Goal: Transaction & Acquisition: Purchase product/service

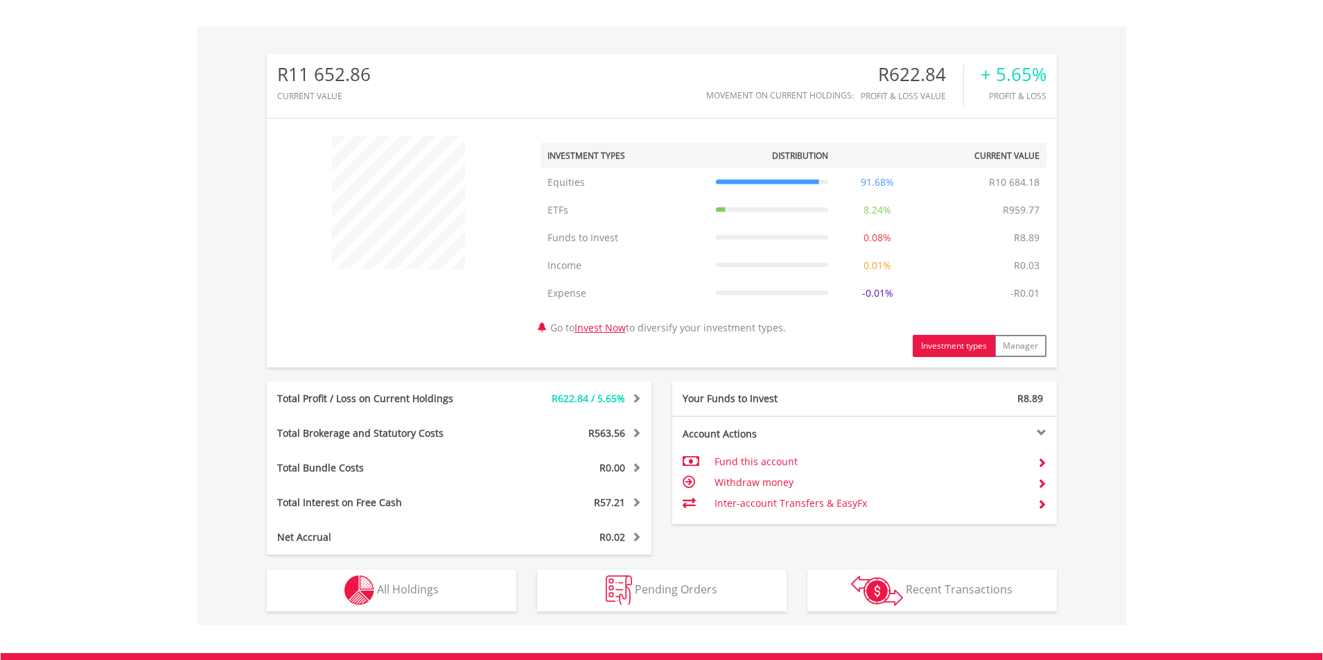
scroll to position [485, 0]
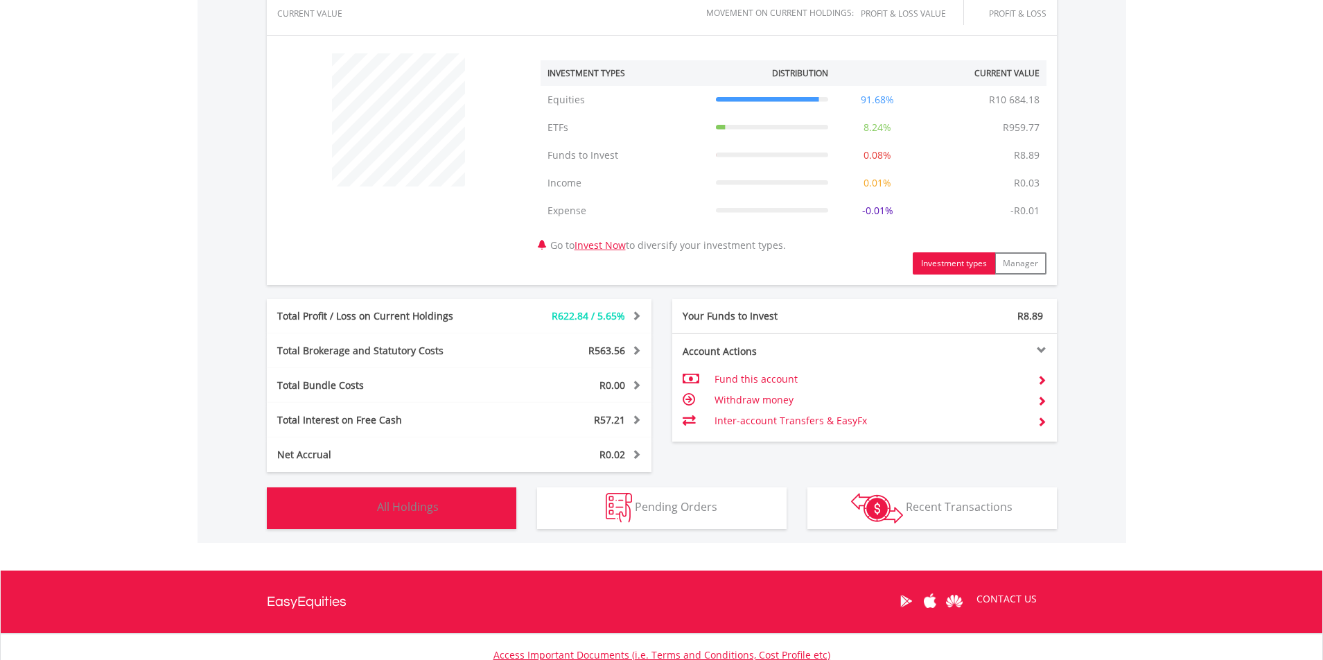
click at [443, 515] on button "Holdings All Holdings" at bounding box center [391, 508] width 249 height 42
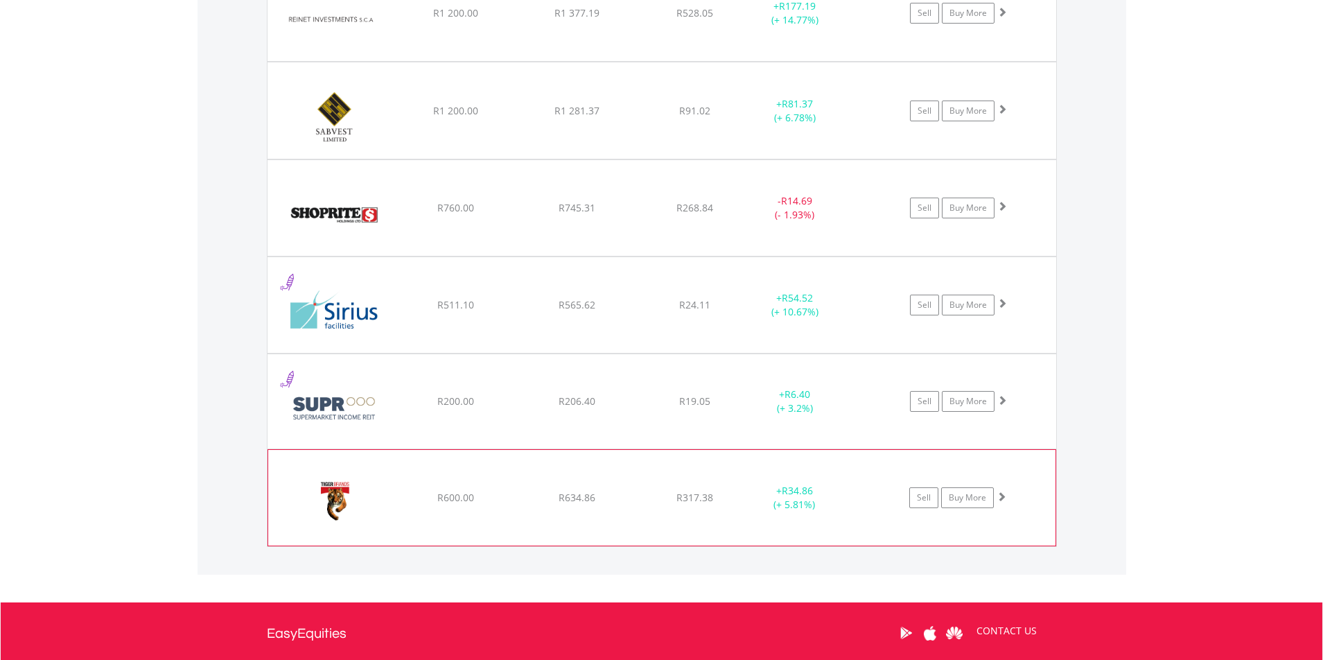
scroll to position [1887, 0]
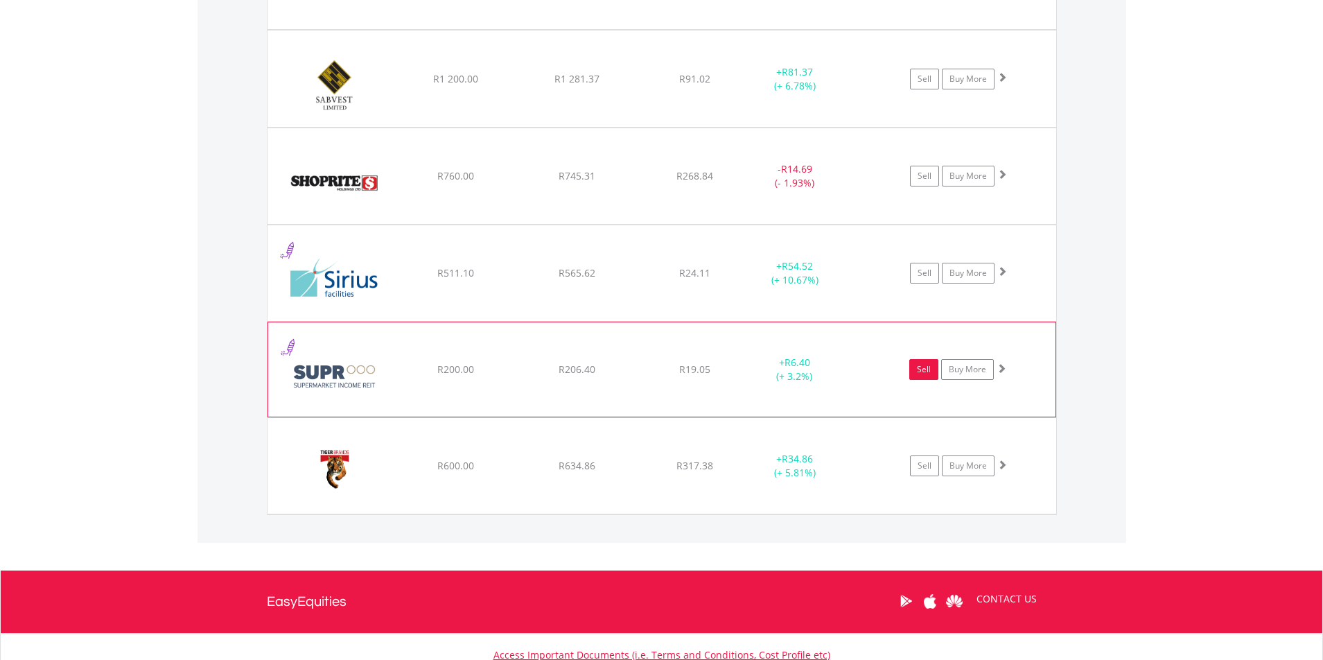
click at [926, 368] on link "Sell" at bounding box center [923, 369] width 29 height 21
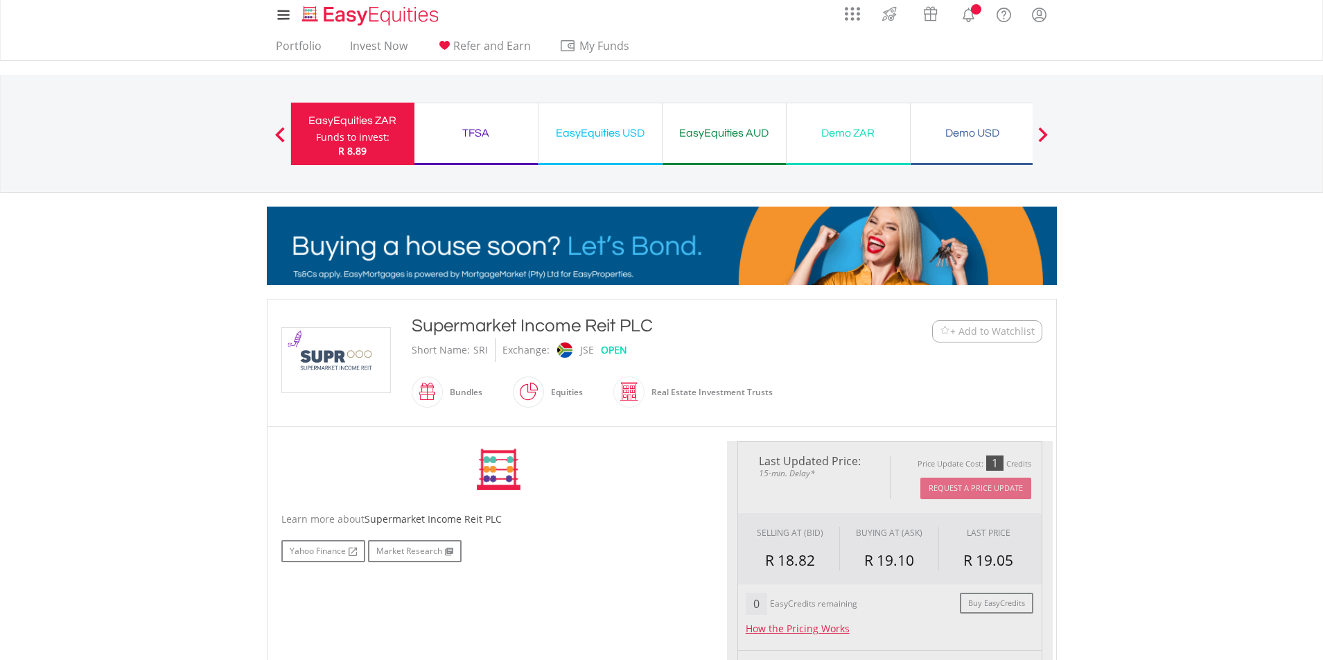
type input "******"
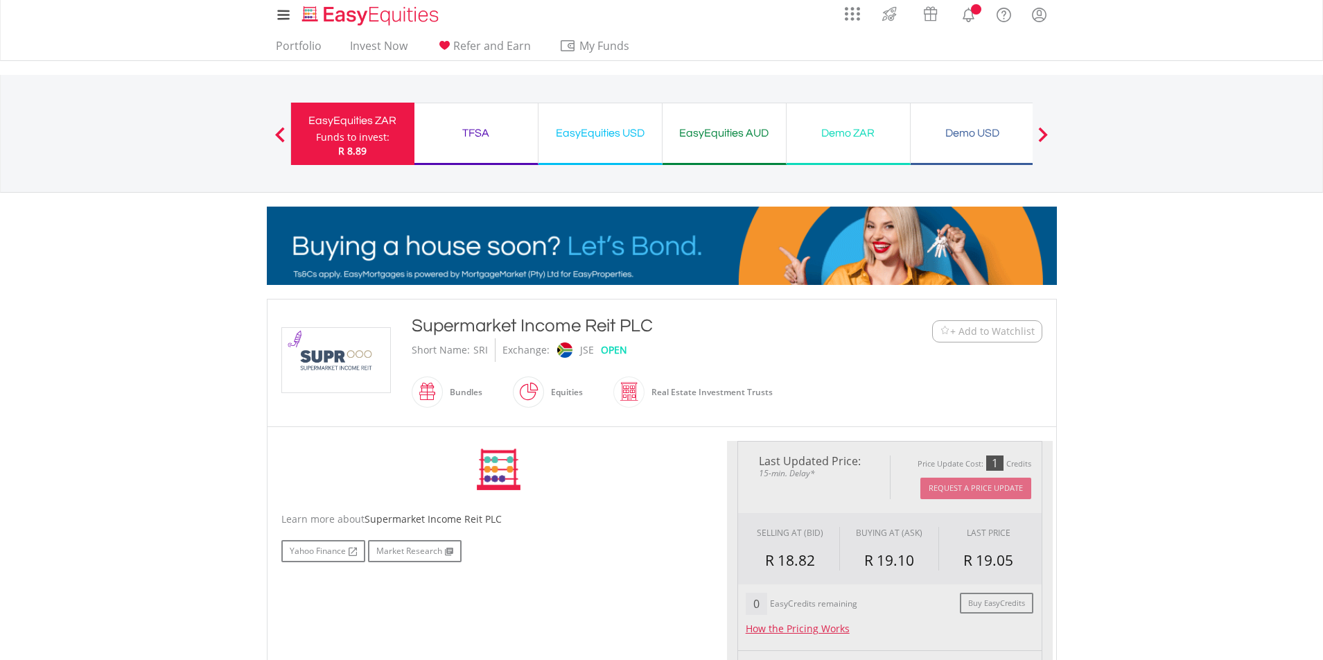
type input "******"
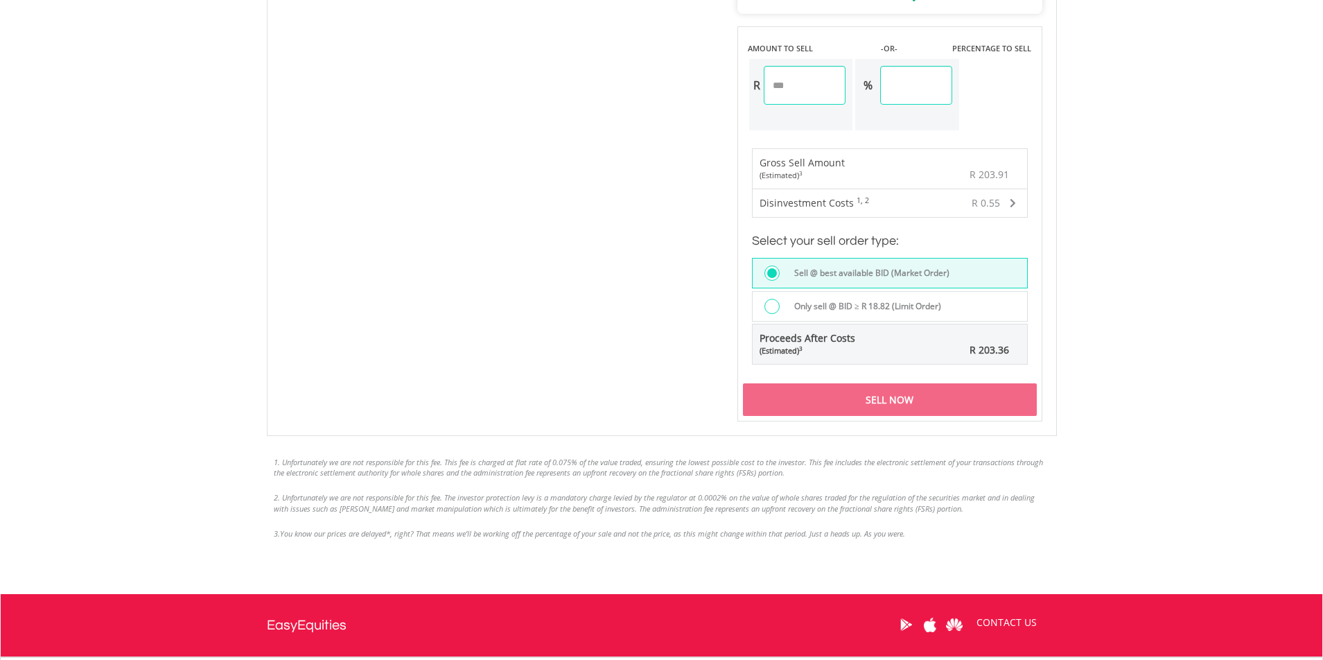
scroll to position [831, 0]
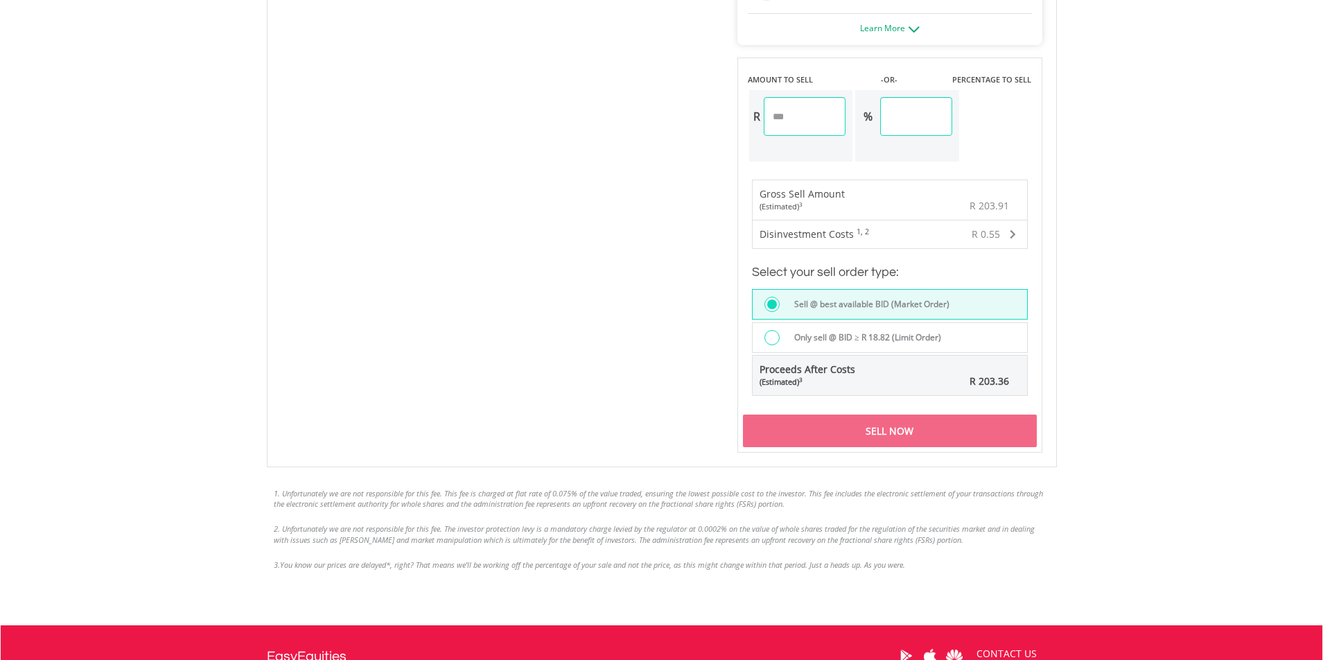
click at [872, 432] on div "Sell Now" at bounding box center [890, 430] width 294 height 32
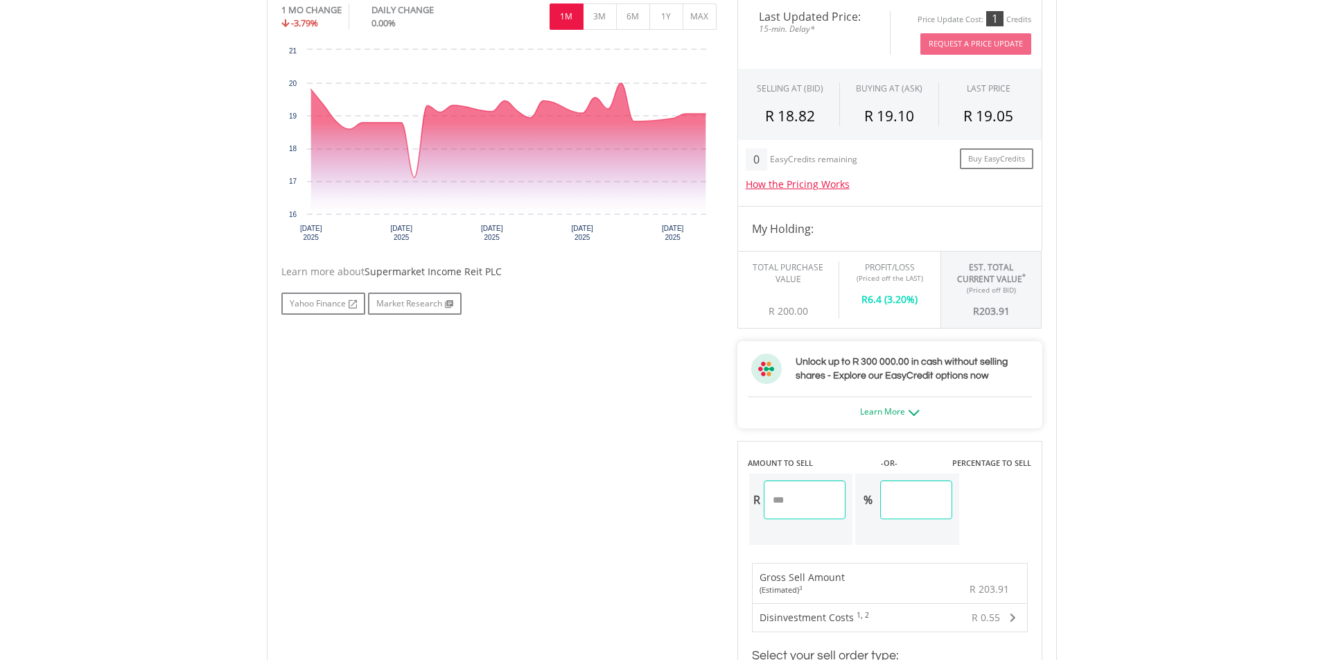
scroll to position [416, 0]
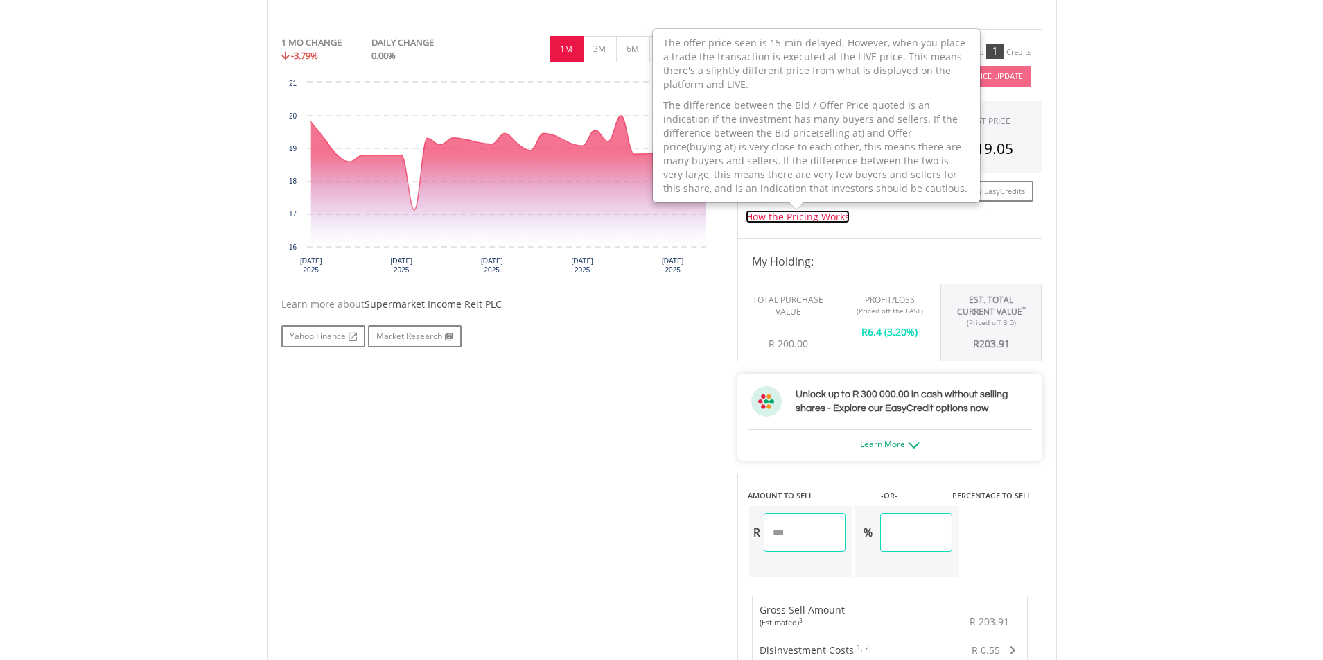
click at [801, 218] on link "How the Pricing Works" at bounding box center [797, 216] width 104 height 13
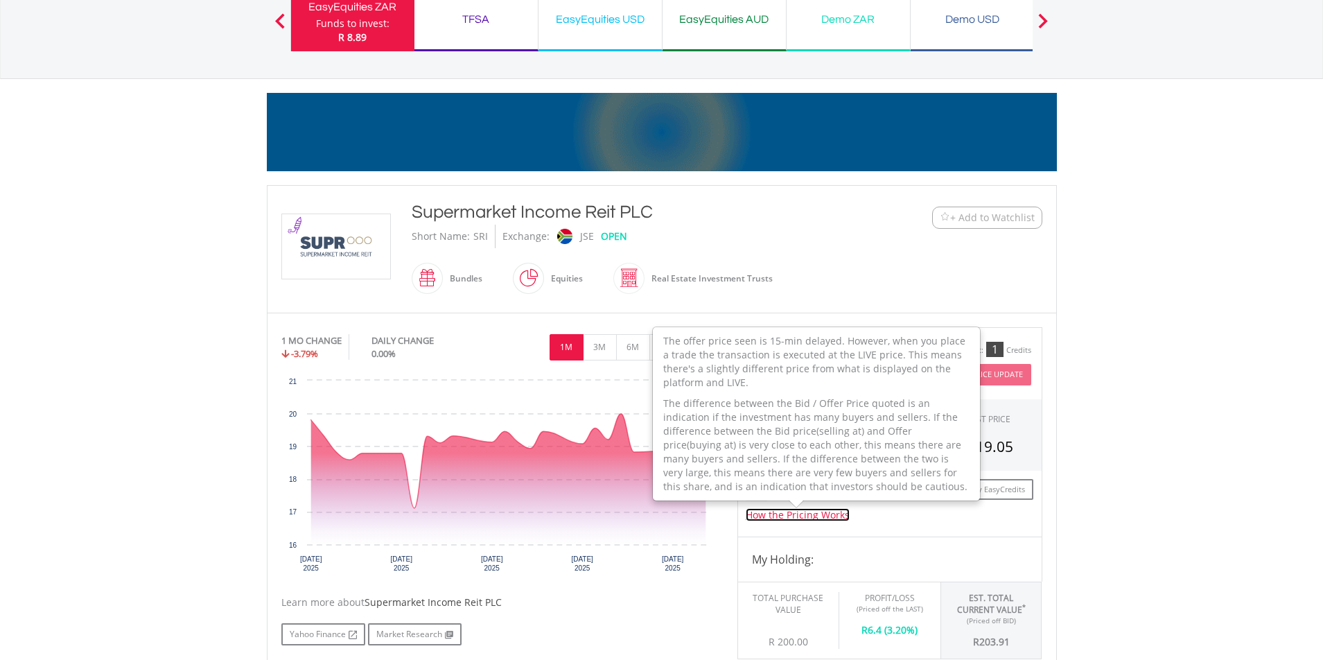
scroll to position [0, 0]
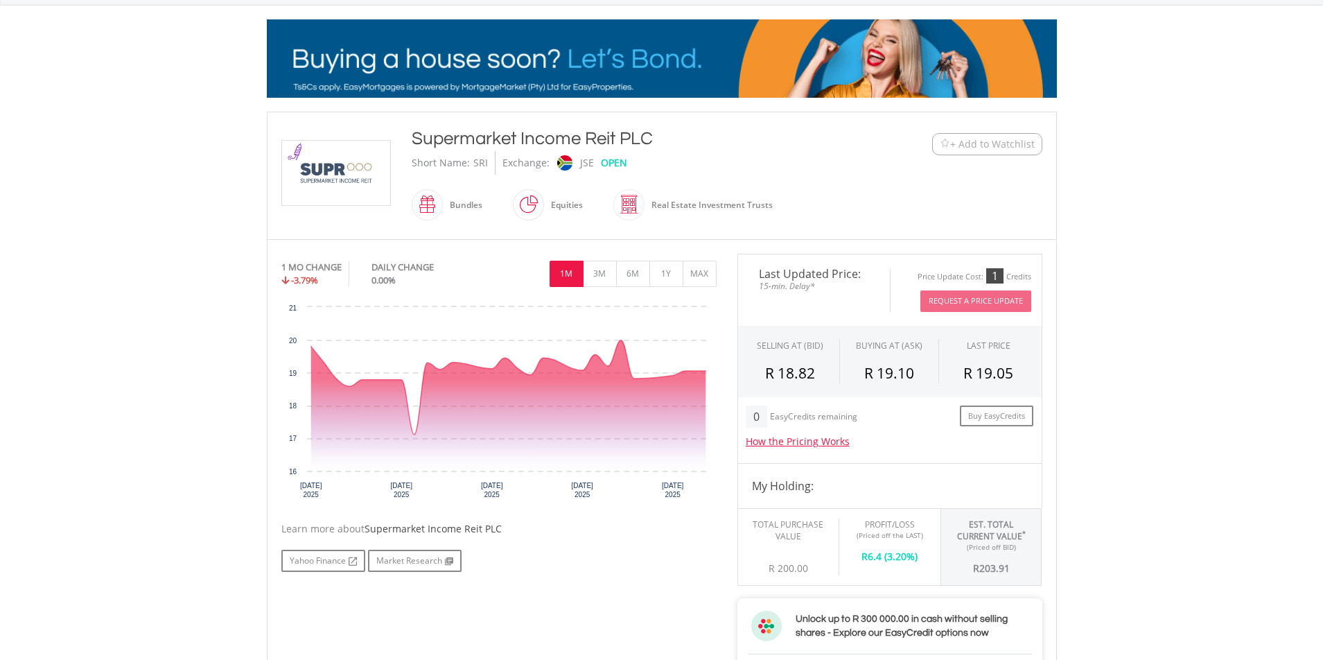
scroll to position [208, 0]
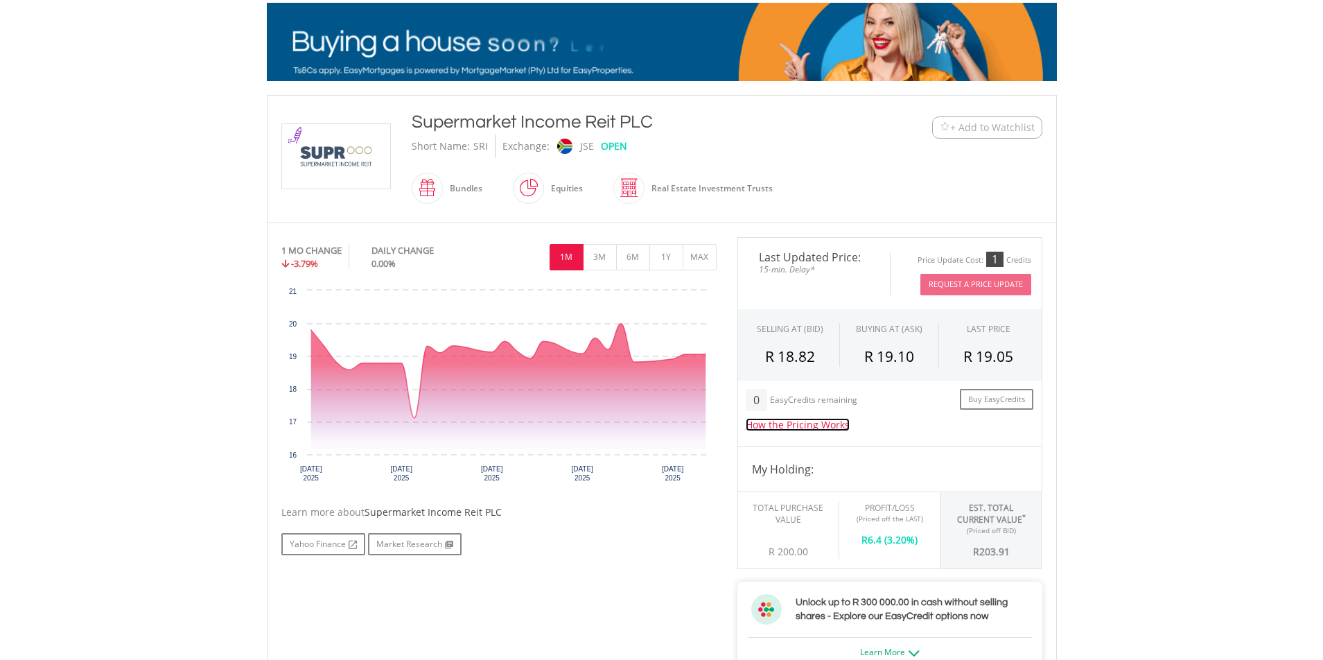
click at [786, 421] on link "How the Pricing Works" at bounding box center [797, 424] width 104 height 13
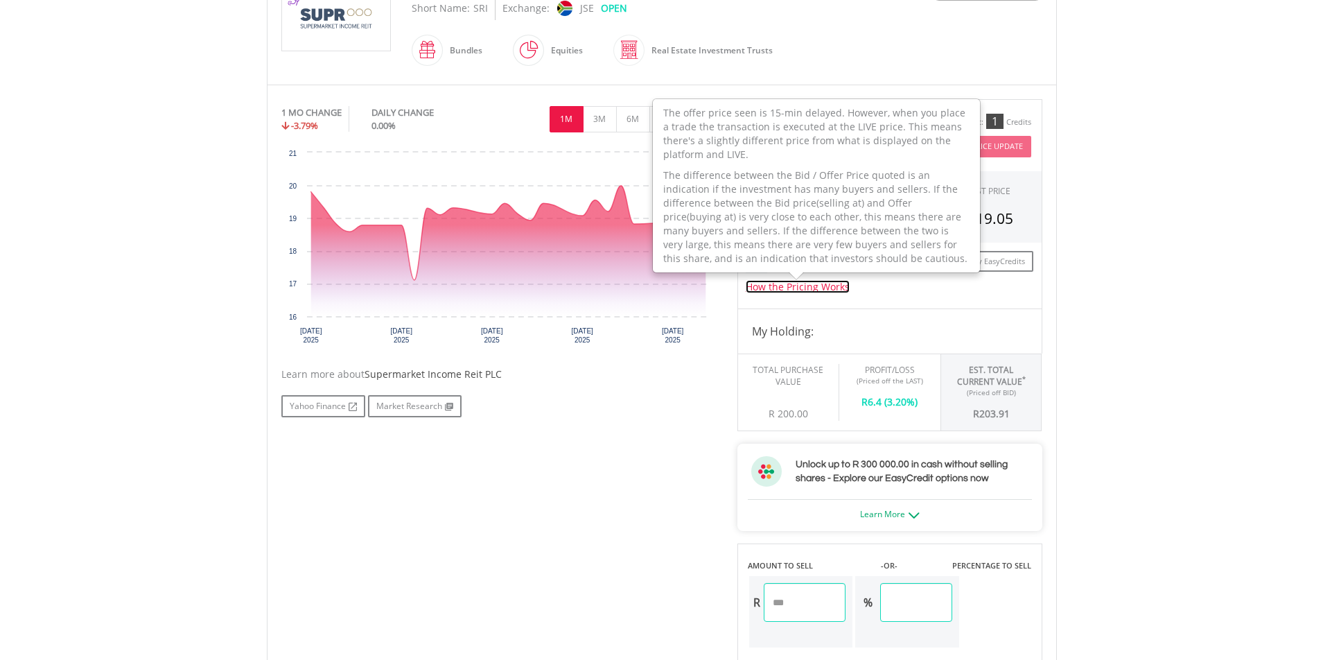
scroll to position [346, 0]
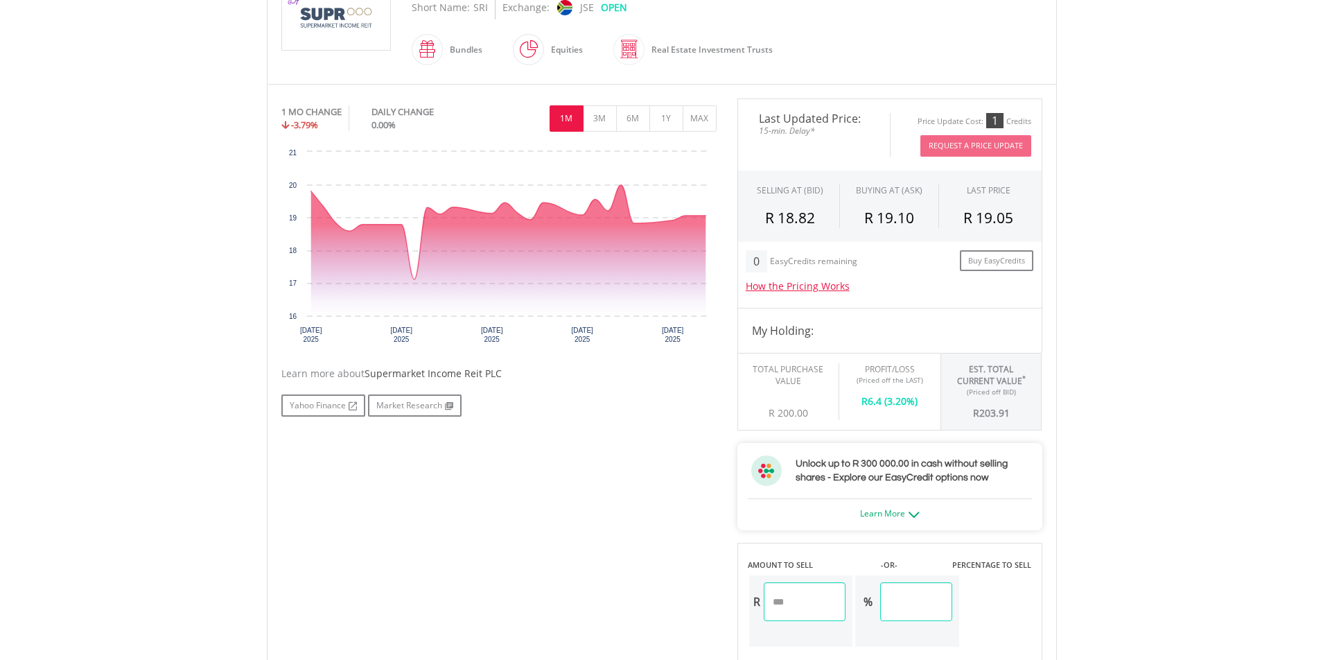
click at [1095, 401] on body "My Investments Invest Now New Listings Sell My Recurring Investments Pending Or…" at bounding box center [661, 488] width 1323 height 1668
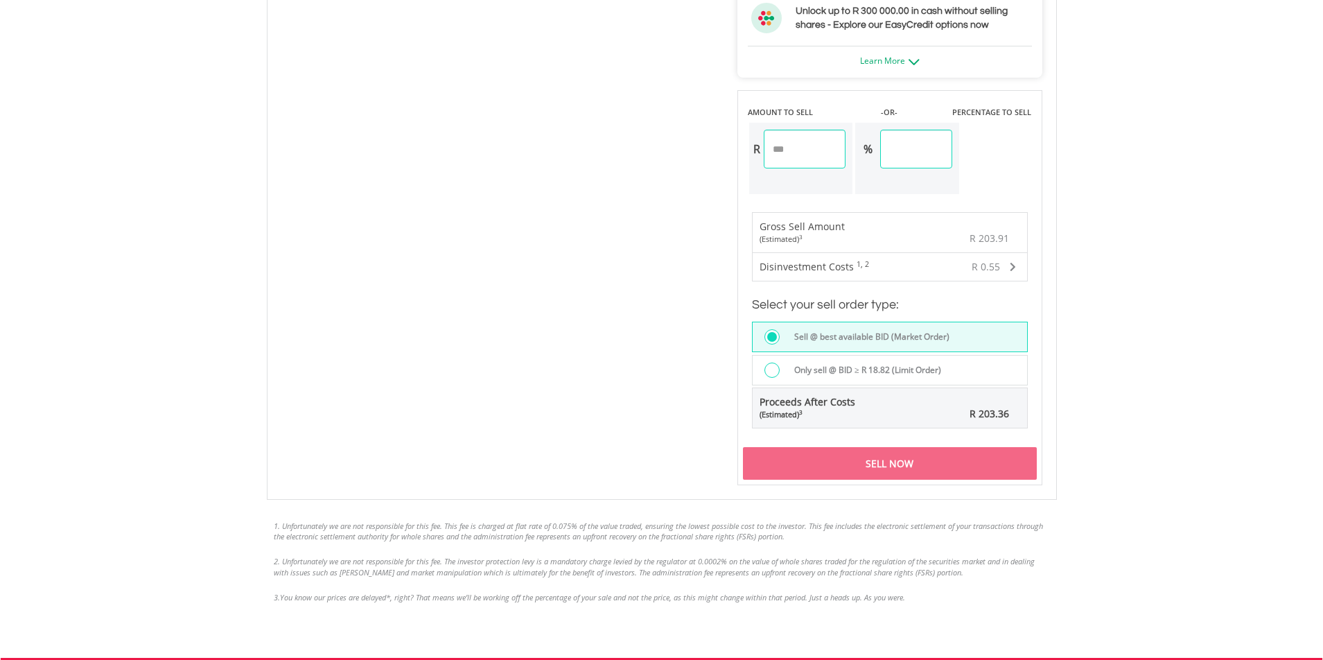
scroll to position [831, 0]
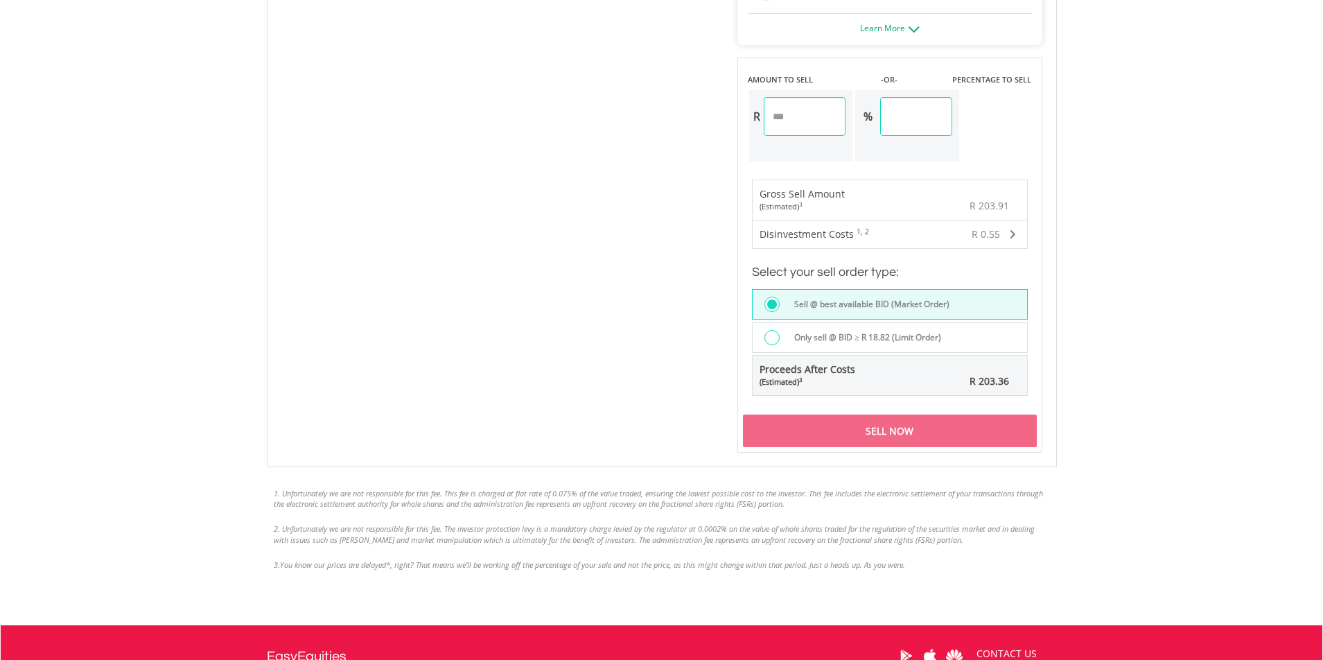
click at [872, 439] on div "Sell Now" at bounding box center [890, 430] width 294 height 32
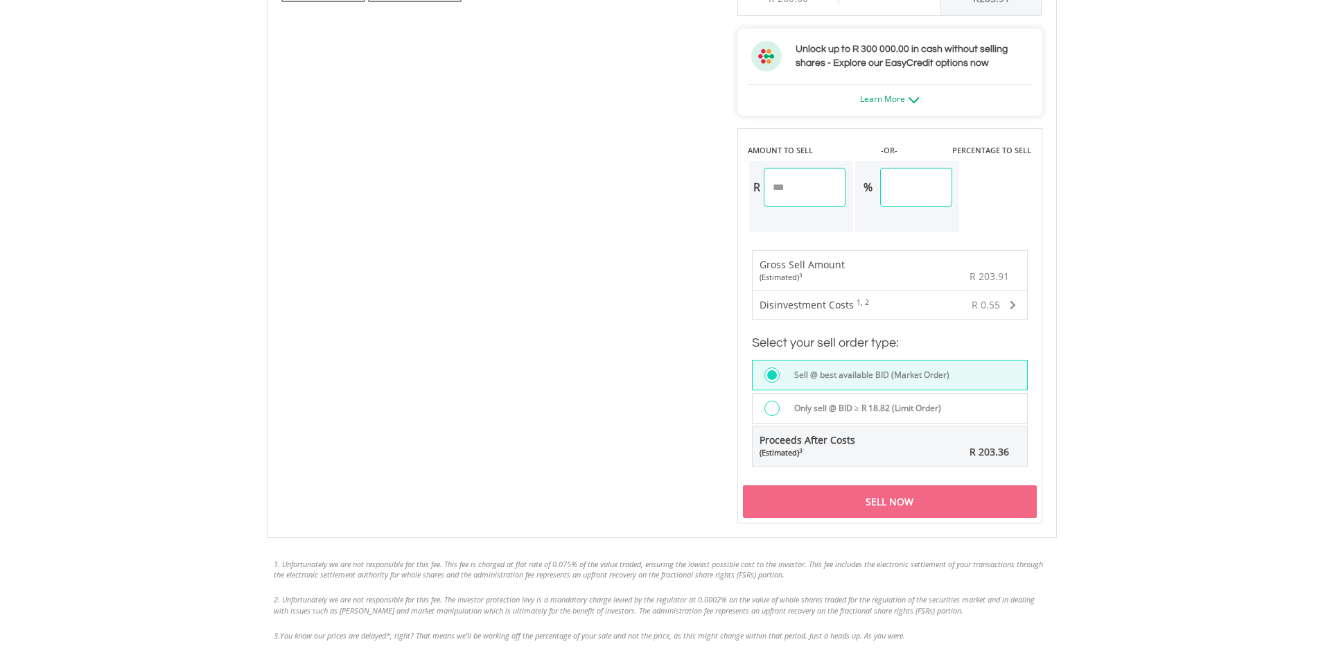
scroll to position [762, 0]
click at [905, 506] on div "Sell Now" at bounding box center [890, 500] width 294 height 32
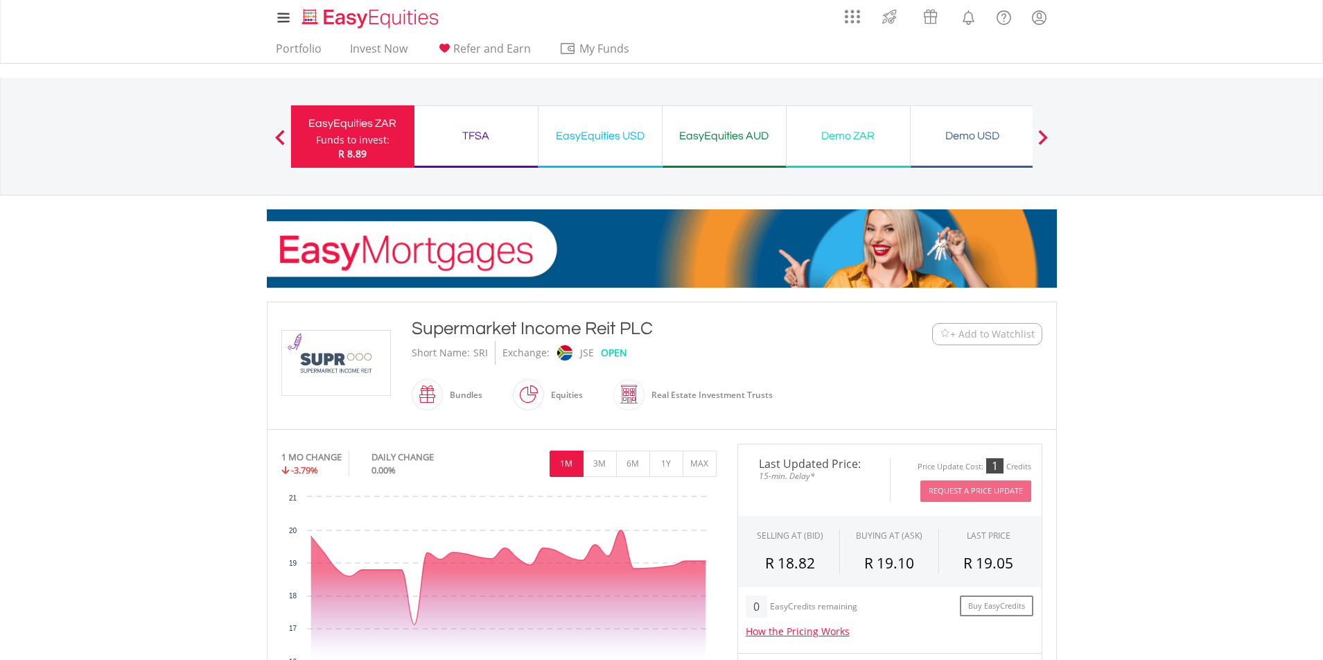
scroll to position [0, 0]
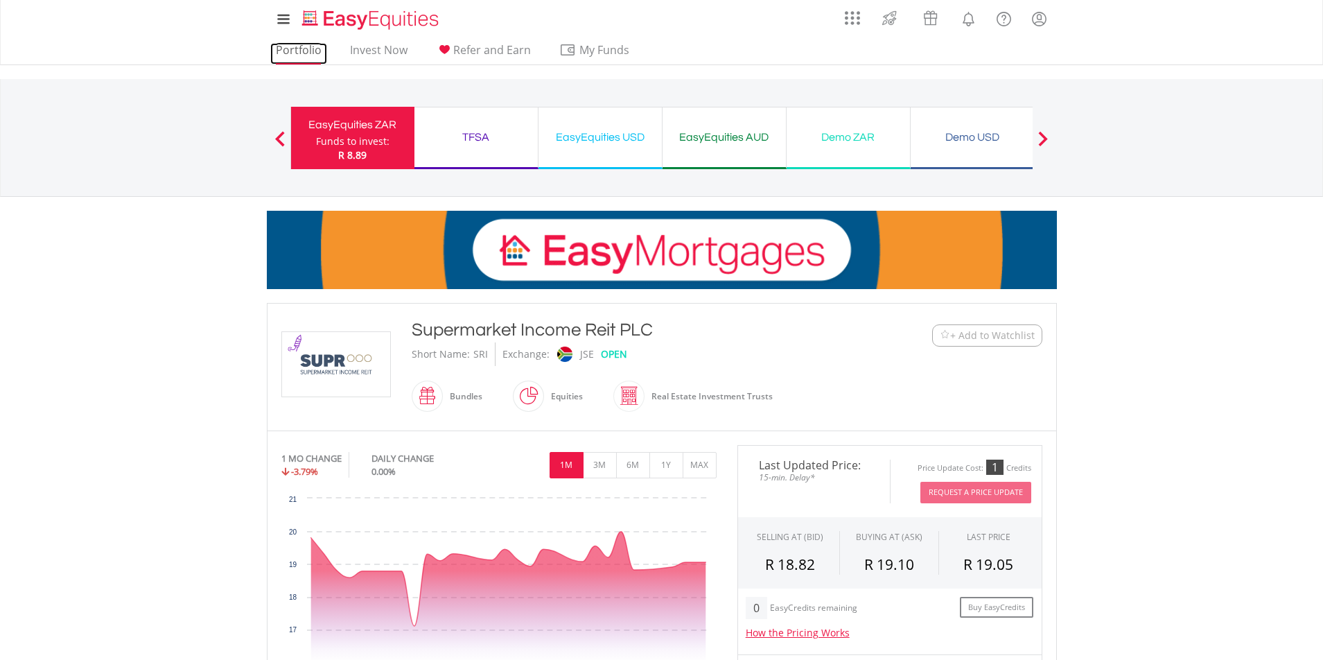
click at [310, 51] on link "Portfolio" at bounding box center [298, 53] width 57 height 21
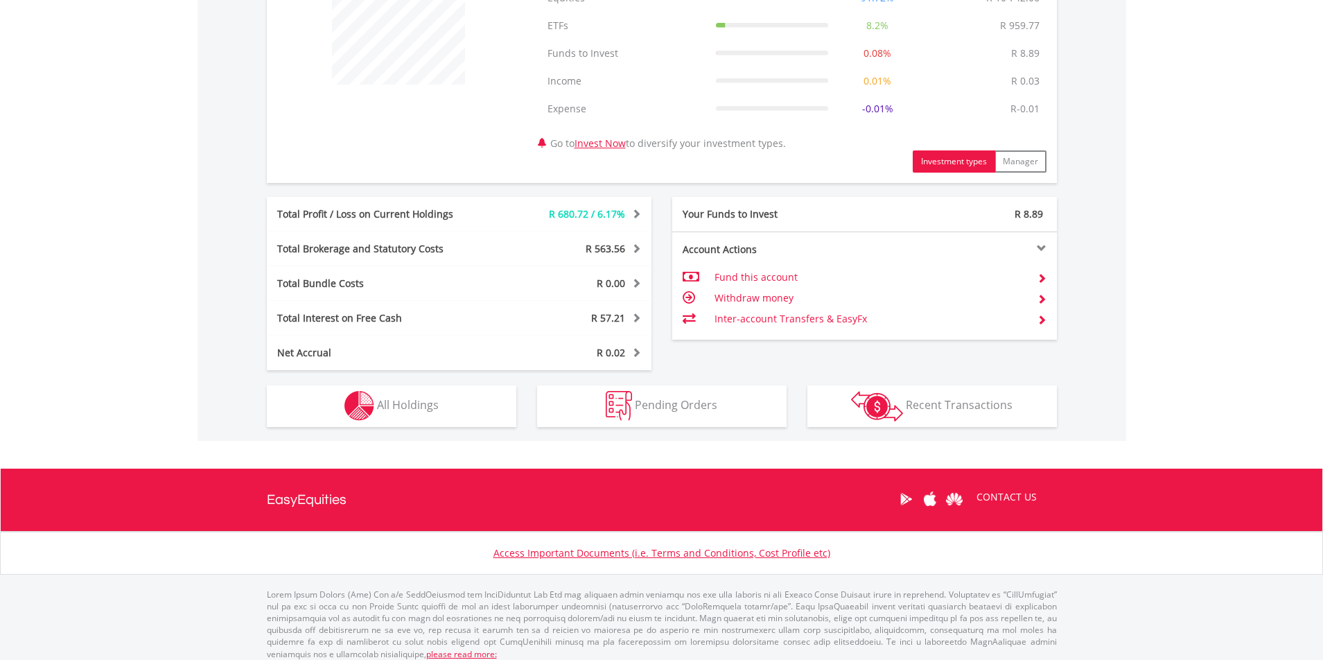
scroll to position [596, 0]
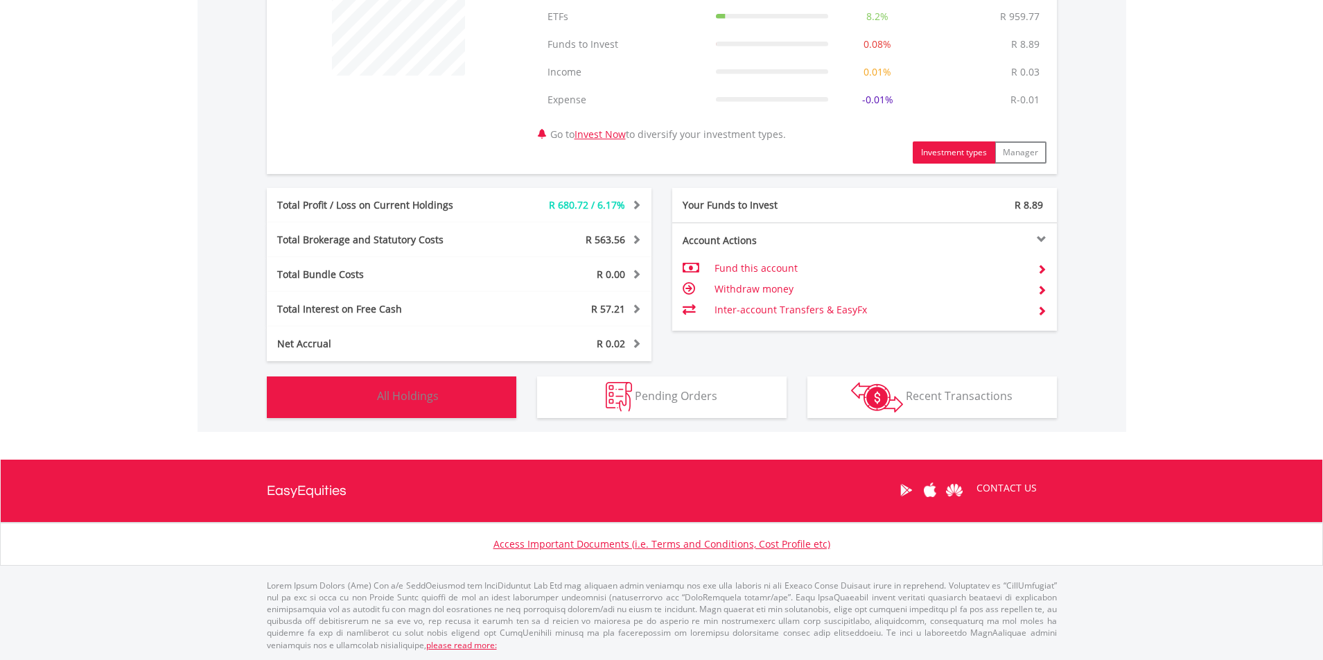
click at [436, 401] on span "All Holdings" at bounding box center [408, 395] width 62 height 15
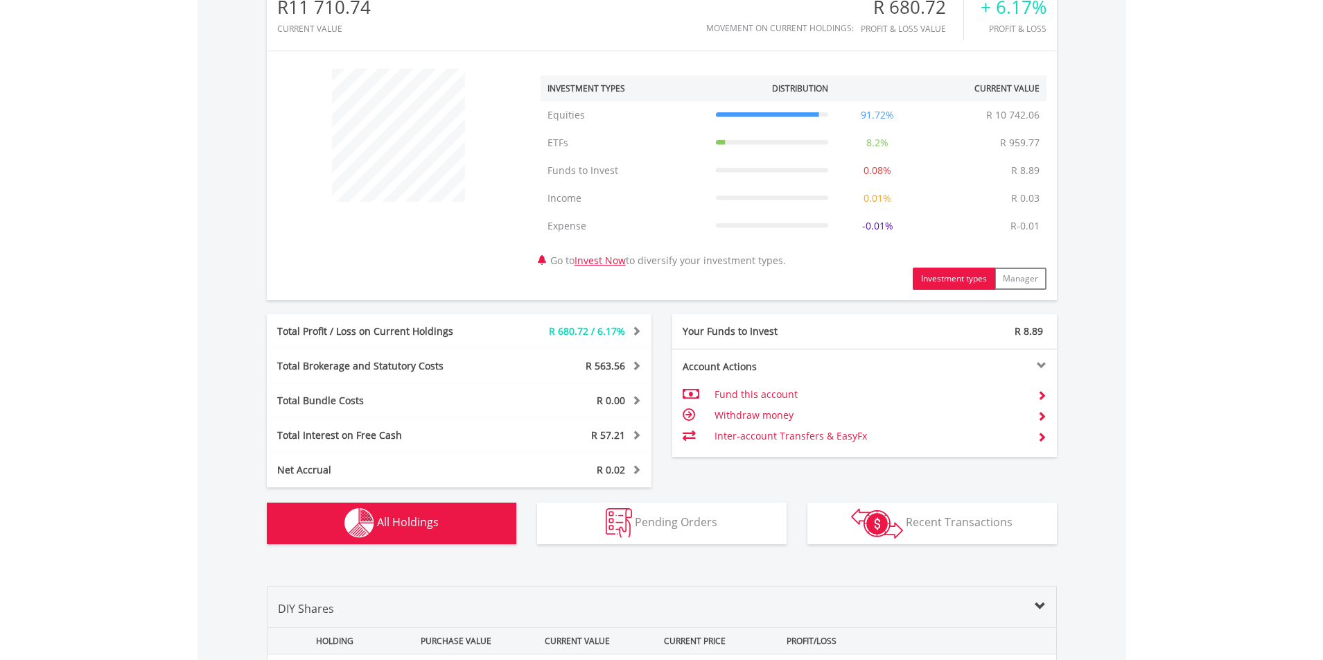
scroll to position [501, 0]
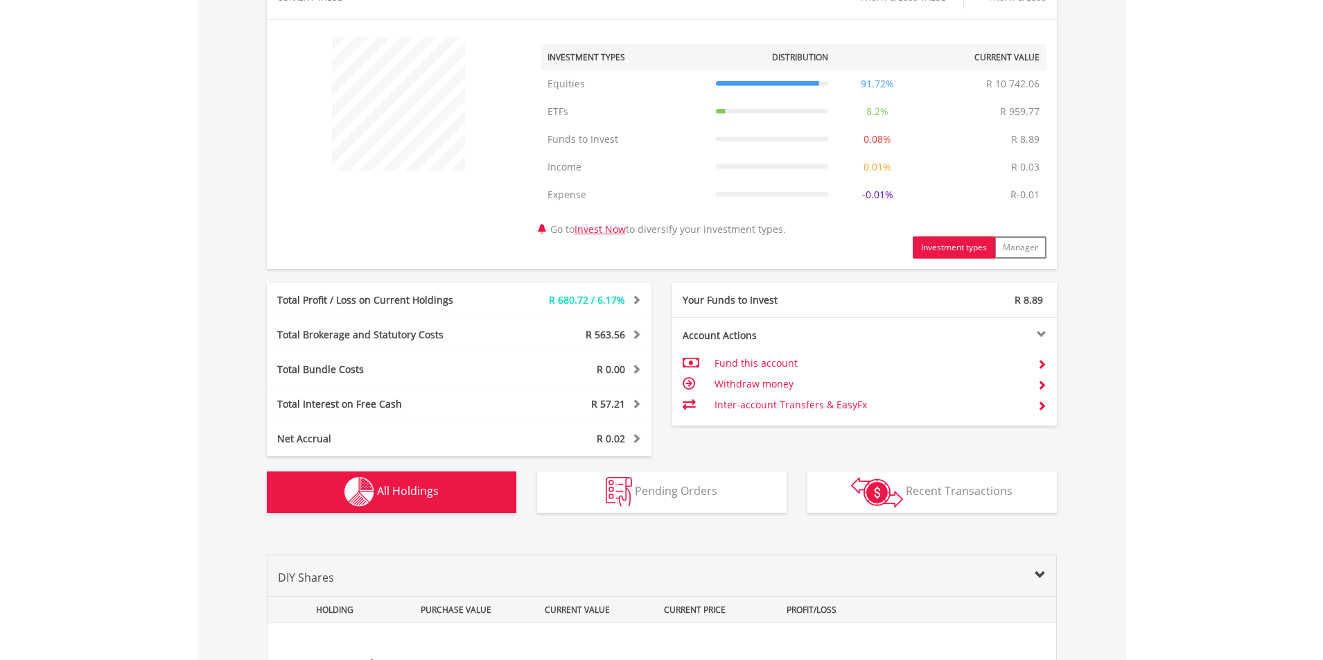
click at [466, 493] on button "Holdings All Holdings" at bounding box center [391, 492] width 249 height 42
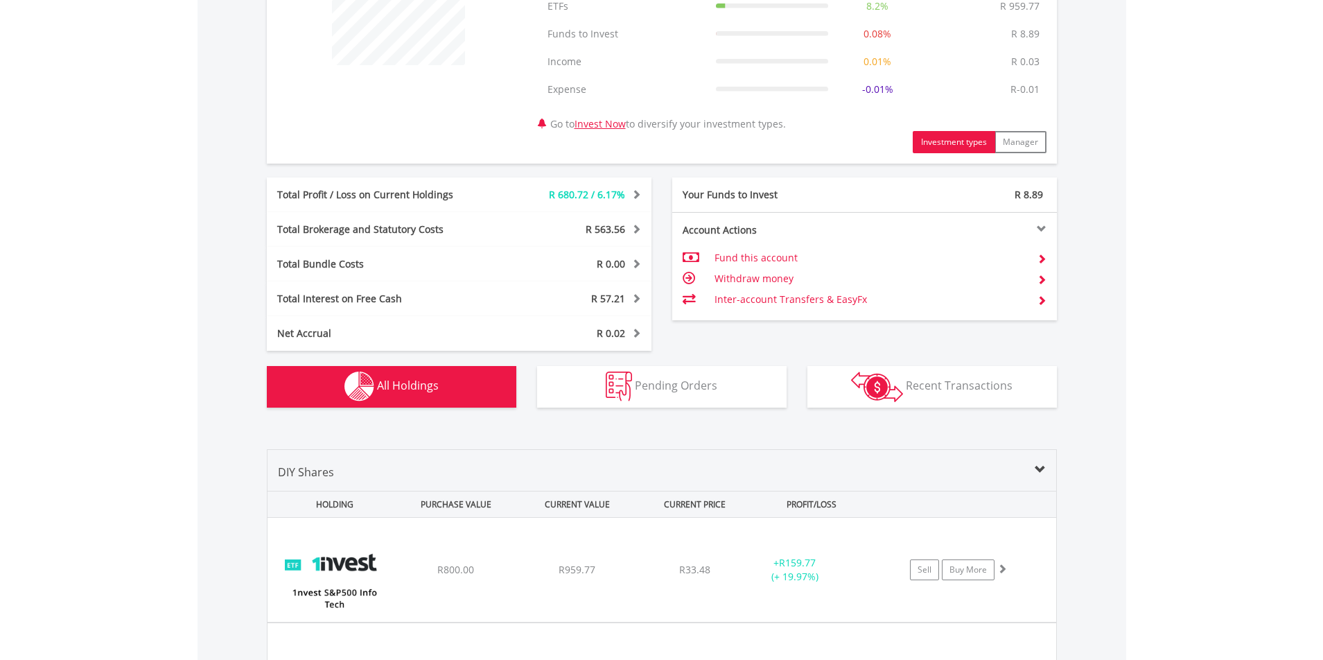
scroll to position [624, 0]
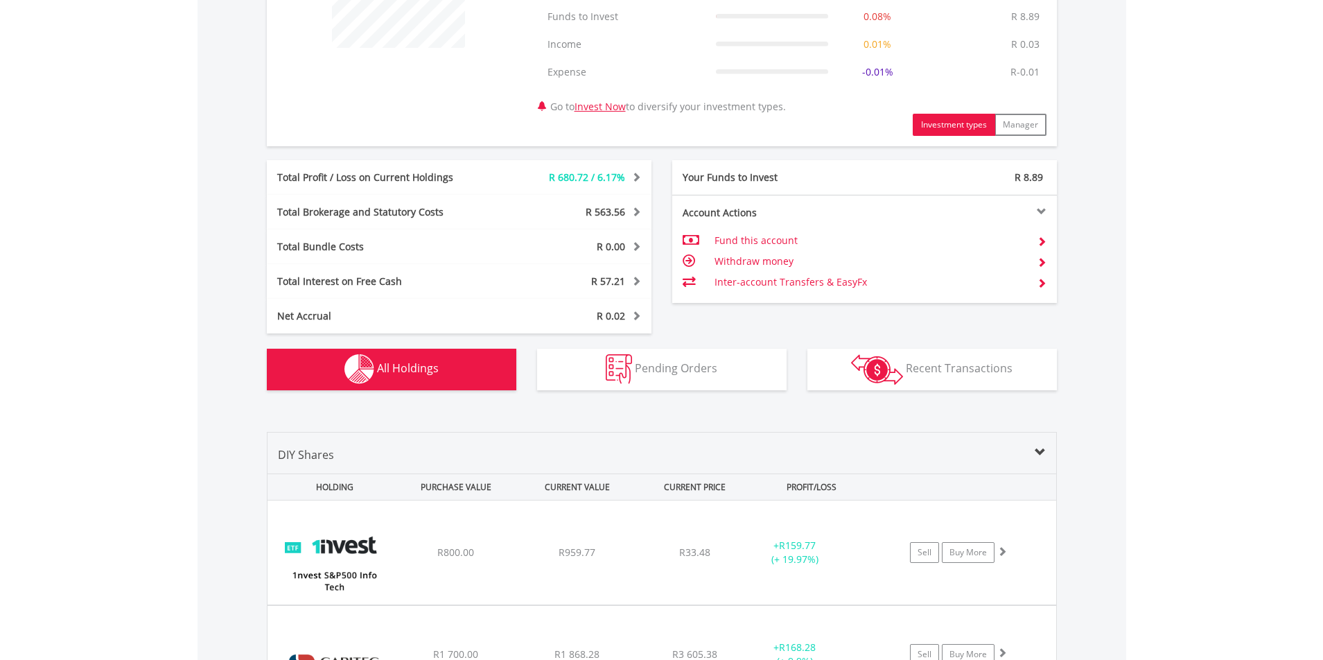
click at [407, 362] on span "All Holdings" at bounding box center [408, 367] width 62 height 15
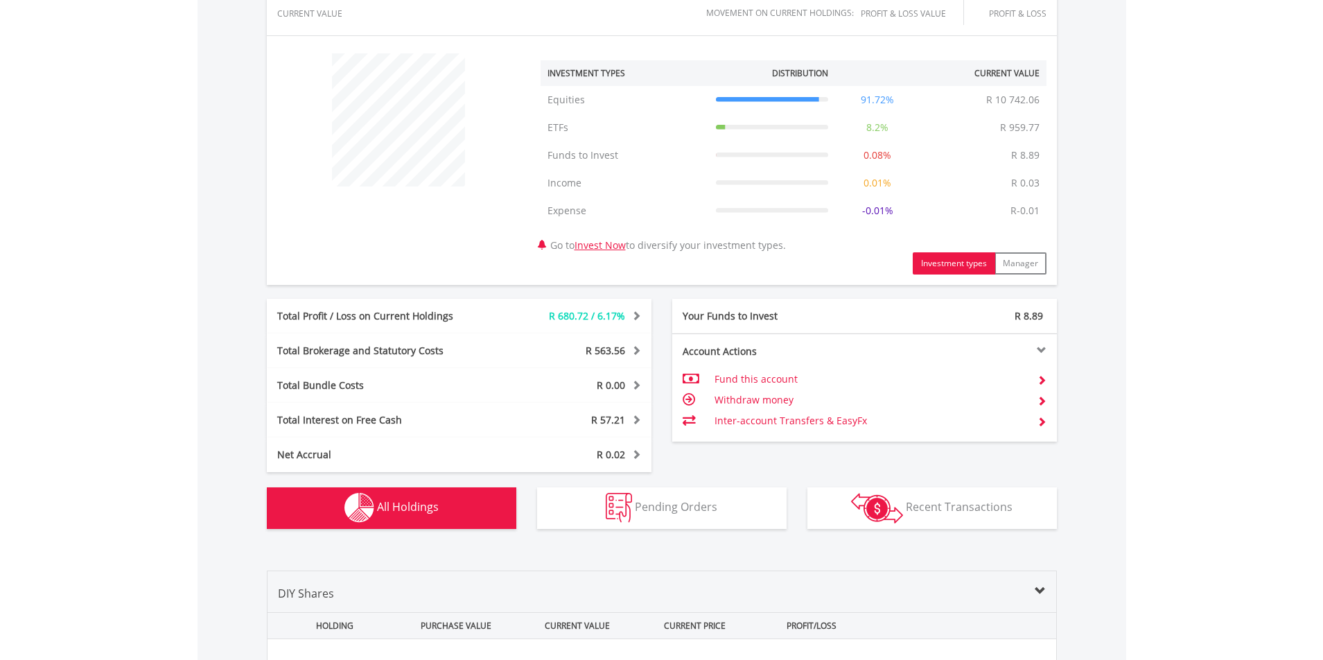
scroll to position [0, 0]
